Goal: Task Accomplishment & Management: Complete application form

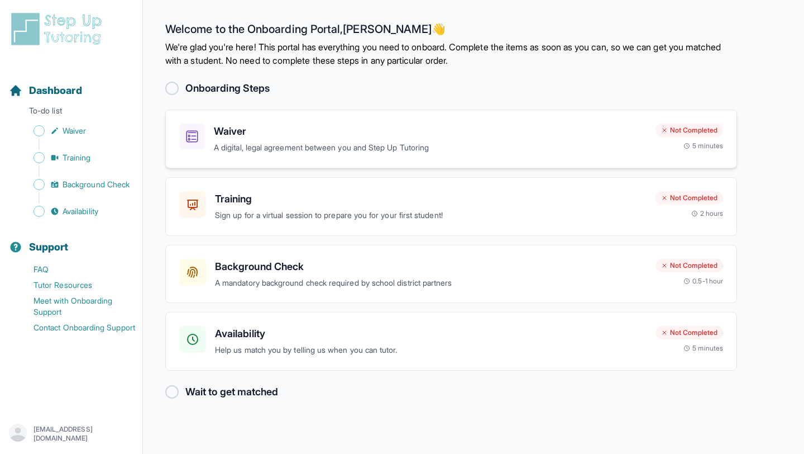
click at [361, 127] on h3 "Waiver" at bounding box center [430, 131] width 433 height 16
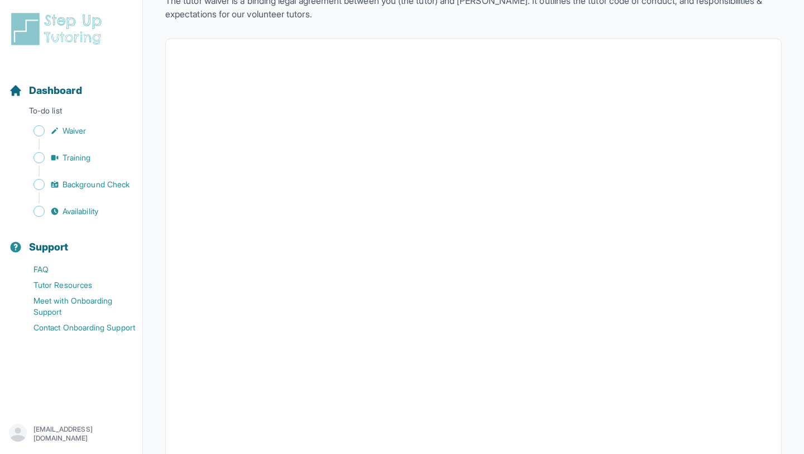
scroll to position [63, 0]
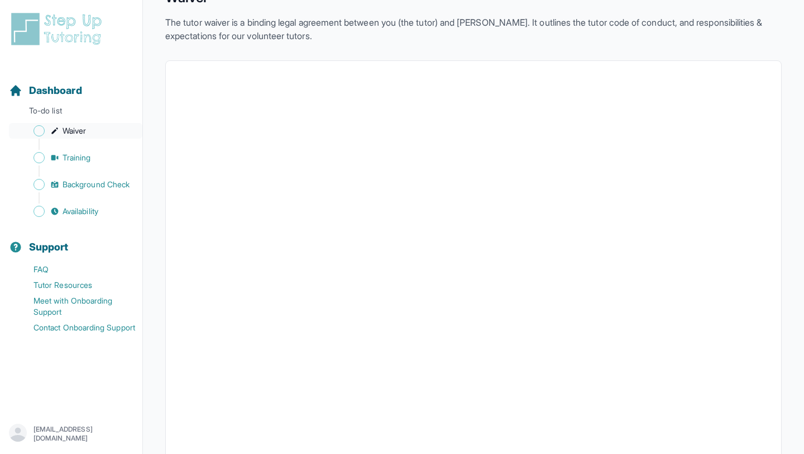
click at [79, 134] on span "Waiver" at bounding box center [74, 130] width 23 height 11
click at [83, 155] on span "Training" at bounding box center [77, 157] width 28 height 11
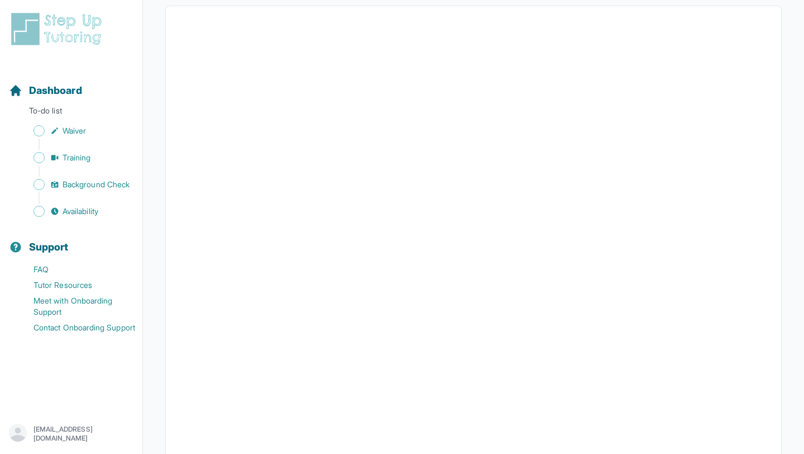
scroll to position [253, 0]
click at [118, 180] on span "Background Check" at bounding box center [96, 184] width 67 height 11
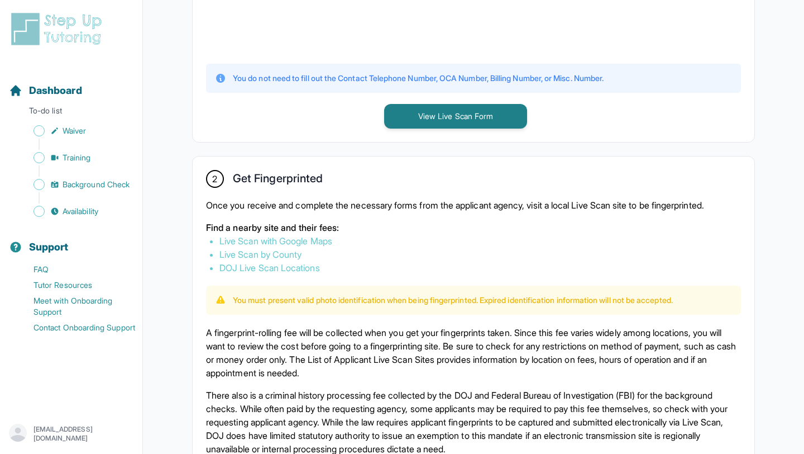
scroll to position [504, 0]
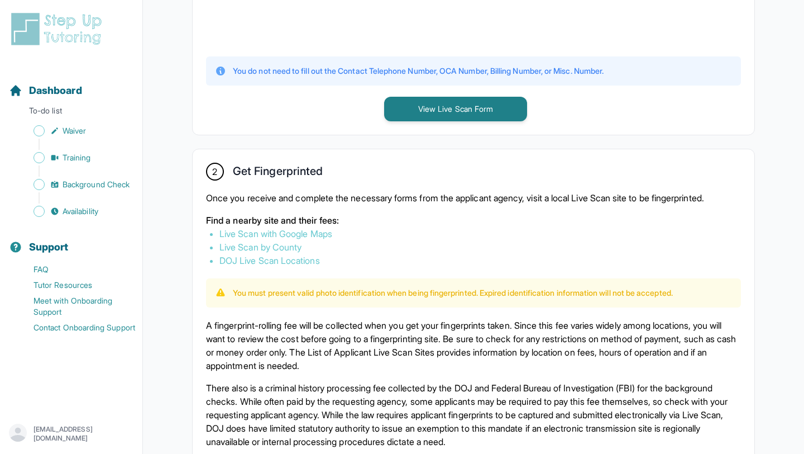
click at [424, 116] on button "View Live Scan Form" at bounding box center [455, 109] width 143 height 25
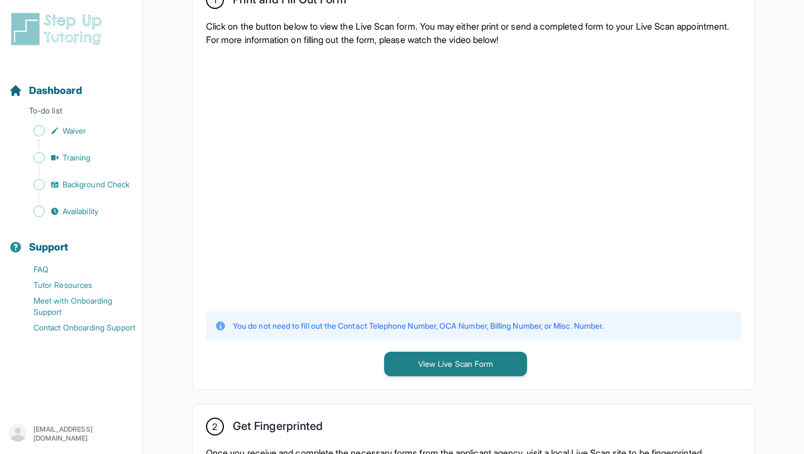
scroll to position [396, 0]
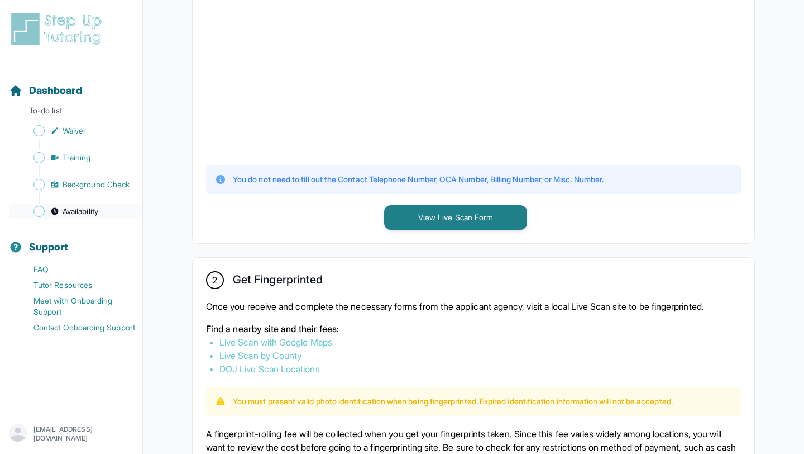
click at [104, 215] on link "Availability" at bounding box center [76, 211] width 134 height 16
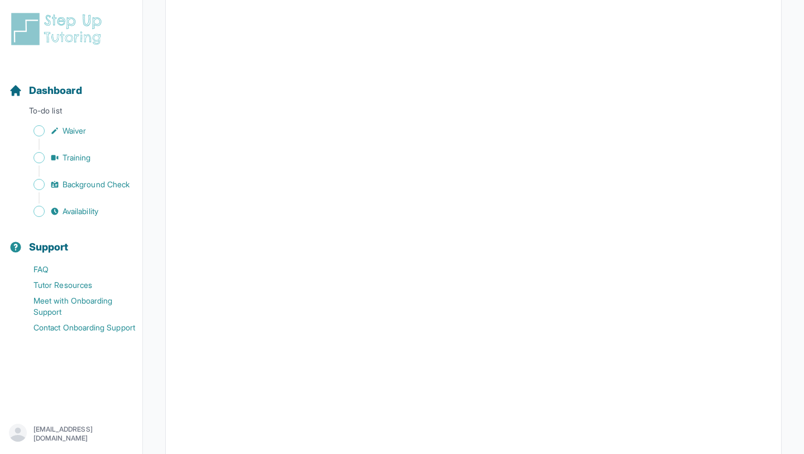
scroll to position [134, 0]
click at [94, 187] on span "Background Check" at bounding box center [96, 184] width 67 height 11
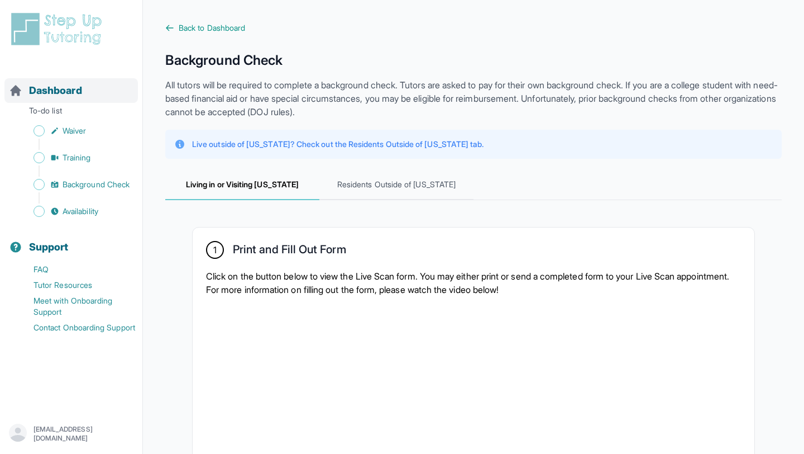
click at [50, 99] on div "Dashboard" at bounding box center [71, 90] width 134 height 25
click at [54, 109] on p "To-do list" at bounding box center [71, 113] width 134 height 16
click at [42, 112] on p "To-do list" at bounding box center [71, 113] width 134 height 16
click at [27, 93] on link "Dashboard" at bounding box center [45, 91] width 73 height 16
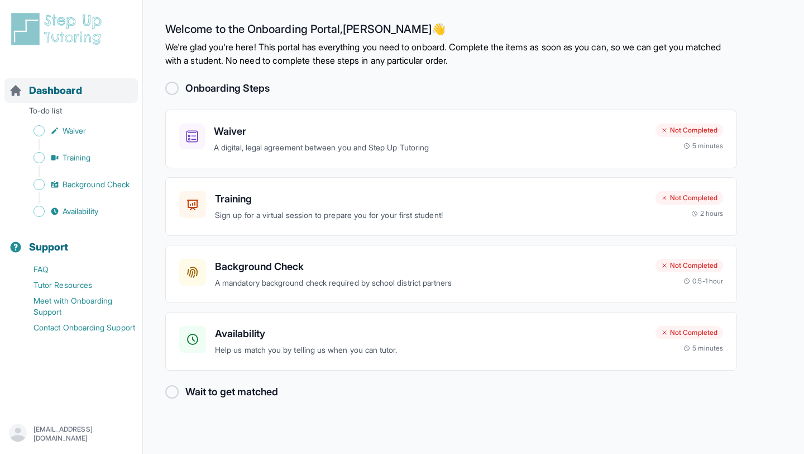
click at [13, 93] on icon "Sidebar" at bounding box center [15, 90] width 11 height 11
click at [661, 199] on icon at bounding box center [664, 197] width 7 height 7
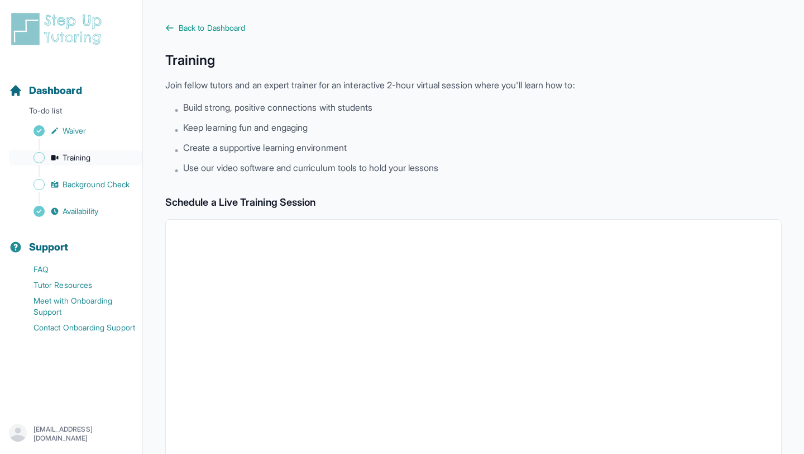
click at [114, 163] on link "Training" at bounding box center [76, 158] width 134 height 16
click at [103, 176] on div "Sidebar" at bounding box center [73, 170] width 129 height 11
click at [103, 190] on link "Background Check" at bounding box center [76, 185] width 134 height 16
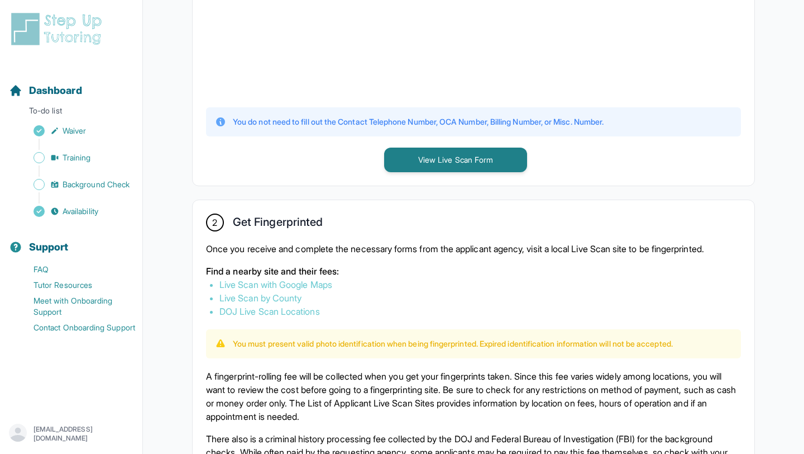
scroll to position [456, 0]
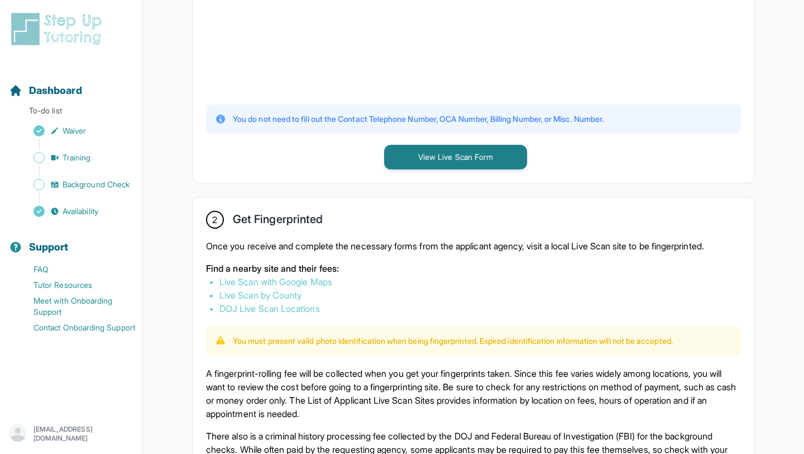
click at [315, 283] on link "Live Scan with Google Maps" at bounding box center [276, 281] width 113 height 11
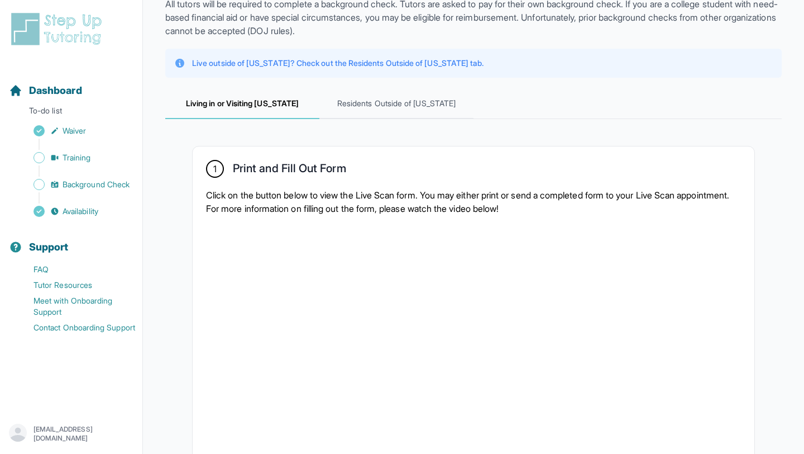
scroll to position [0, 0]
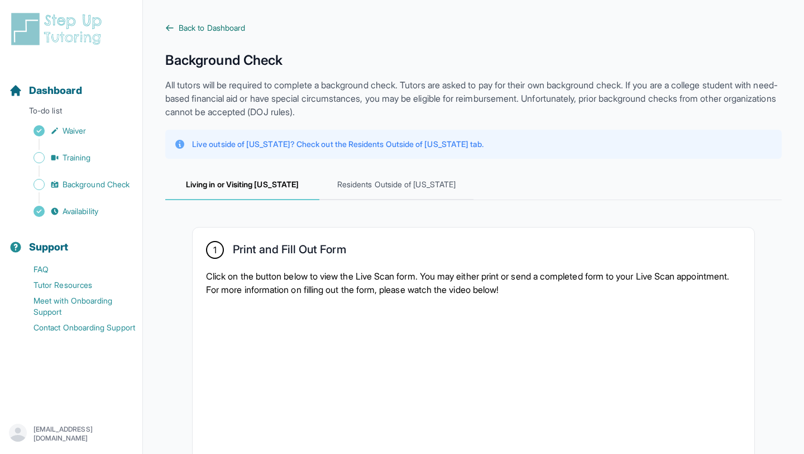
click at [169, 32] on icon at bounding box center [169, 27] width 9 height 9
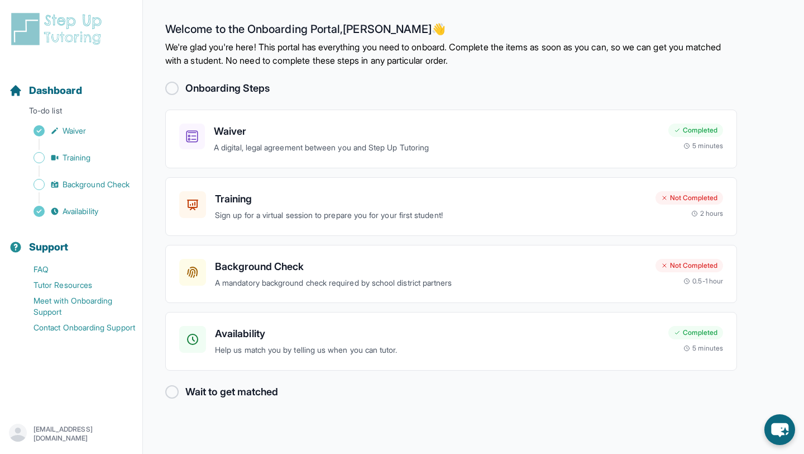
click at [173, 382] on div "Onboarding Steps Waiver A digital, legal agreement between you and Step Up Tuto…" at bounding box center [451, 239] width 572 height 319
click at [172, 393] on div at bounding box center [171, 391] width 13 height 13
